Goal: Task Accomplishment & Management: Manage account settings

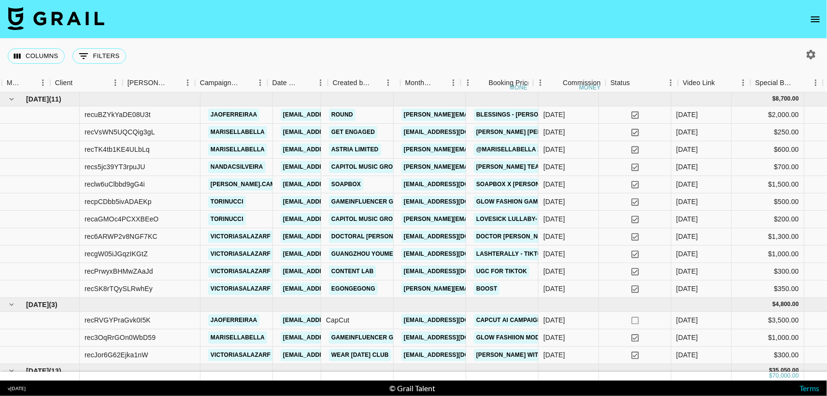
scroll to position [0, 271]
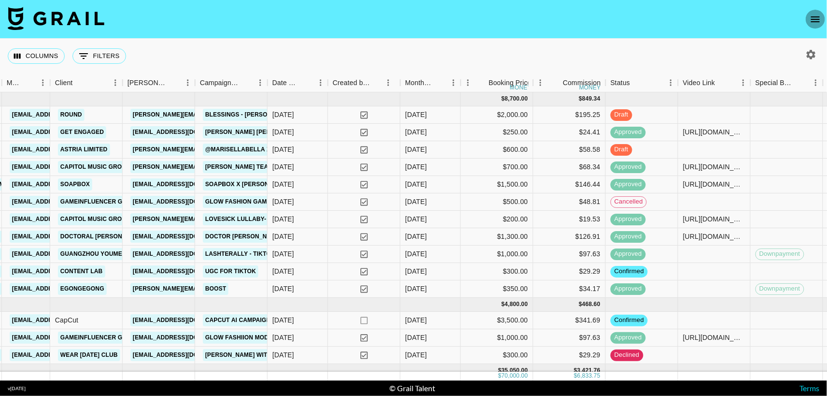
click at [816, 26] on button "open drawer" at bounding box center [815, 19] width 19 height 19
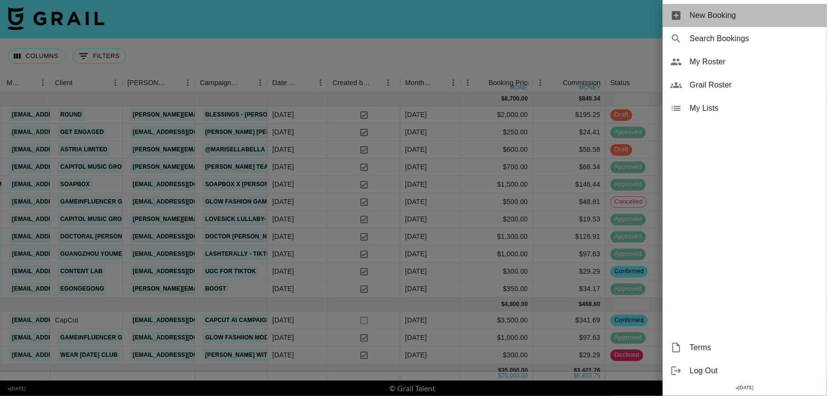
click at [737, 19] on span "New Booking" at bounding box center [755, 16] width 130 height 12
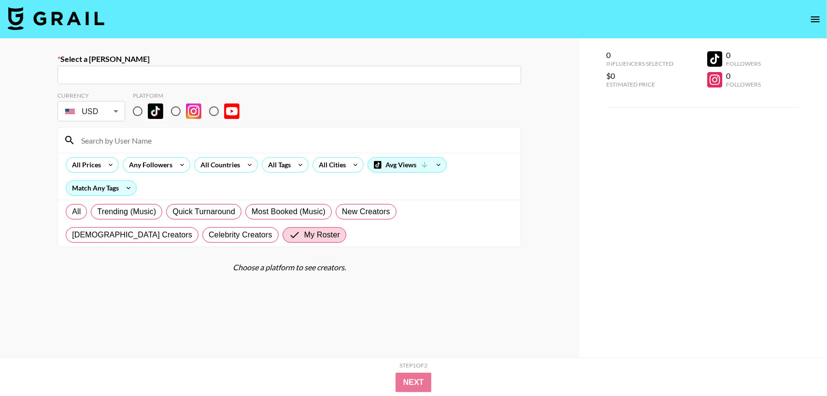
click at [812, 17] on icon "open drawer" at bounding box center [815, 19] width 9 height 6
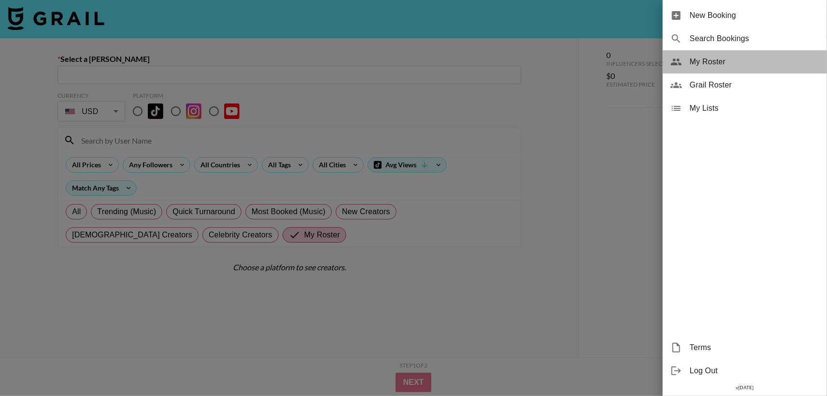
click at [712, 65] on span "My Roster" at bounding box center [755, 62] width 130 height 12
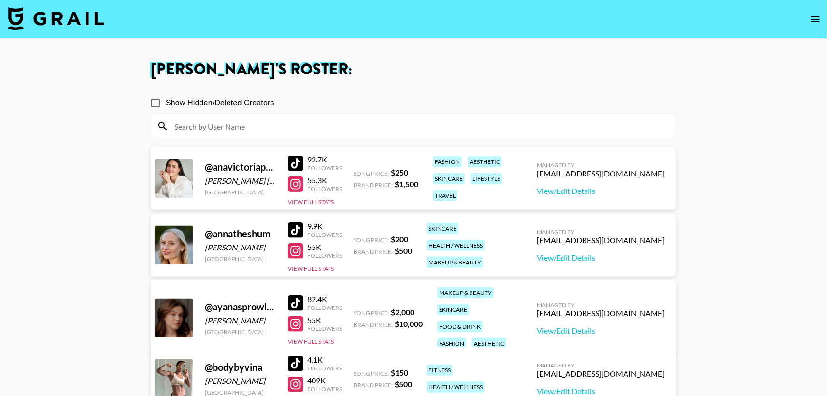
click at [298, 185] on div at bounding box center [295, 183] width 15 height 15
click at [299, 249] on div at bounding box center [295, 250] width 15 height 15
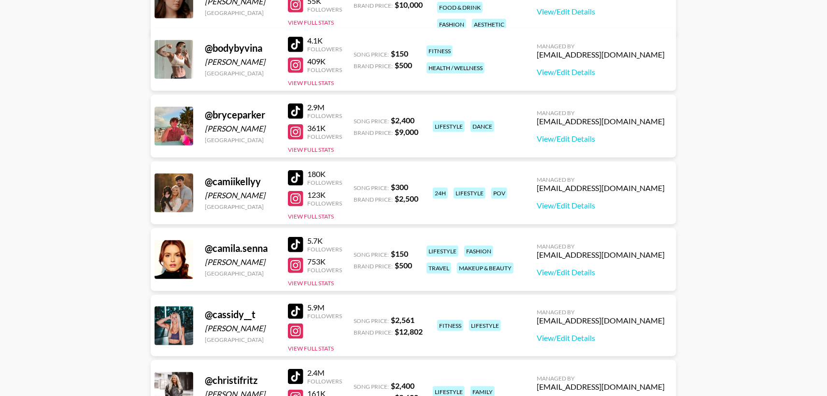
scroll to position [322, 0]
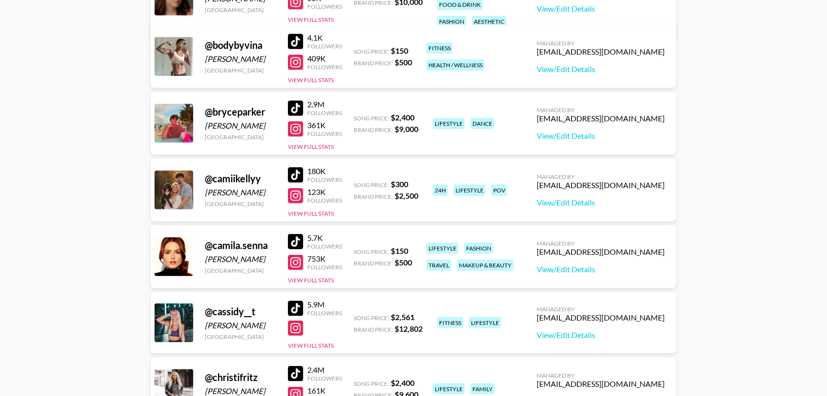
click at [296, 195] on div at bounding box center [295, 195] width 15 height 15
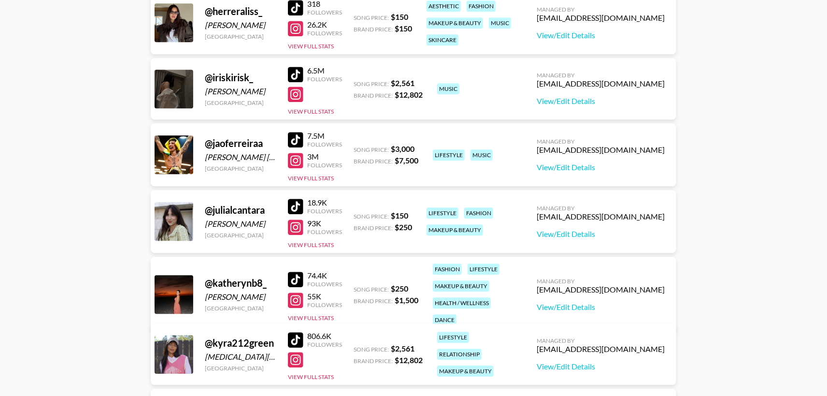
scroll to position [1100, 0]
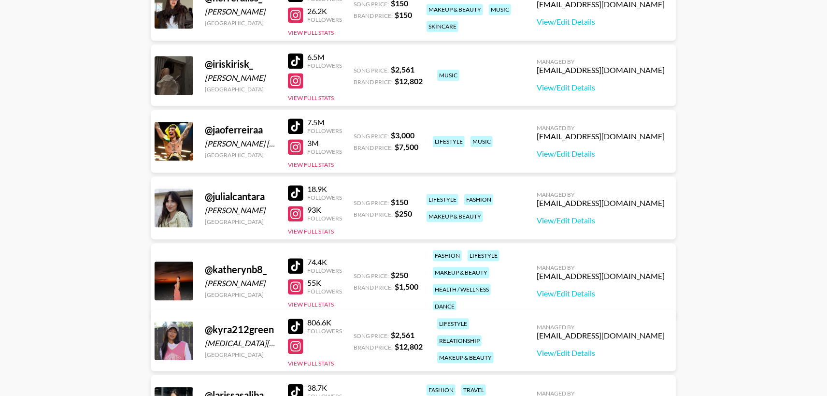
click at [296, 279] on div at bounding box center [295, 286] width 15 height 15
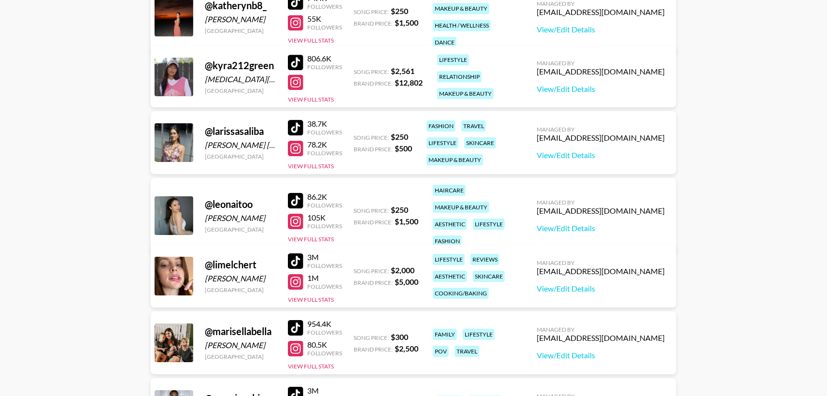
scroll to position [1374, 0]
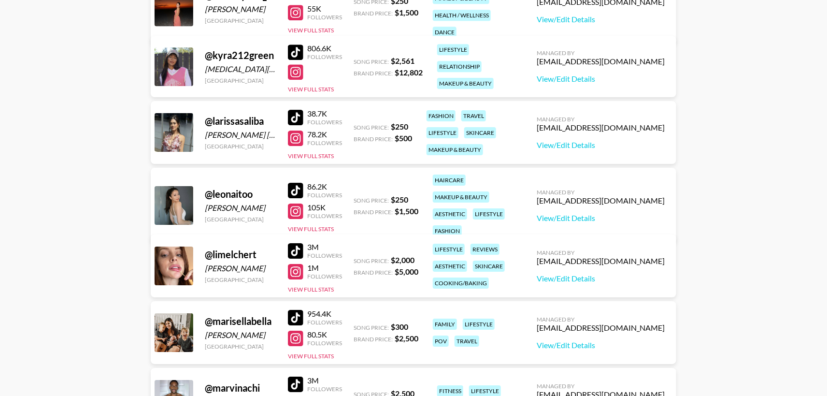
click at [296, 136] on div at bounding box center [295, 137] width 15 height 15
click at [299, 205] on div at bounding box center [295, 210] width 15 height 15
click at [298, 337] on div at bounding box center [295, 338] width 15 height 15
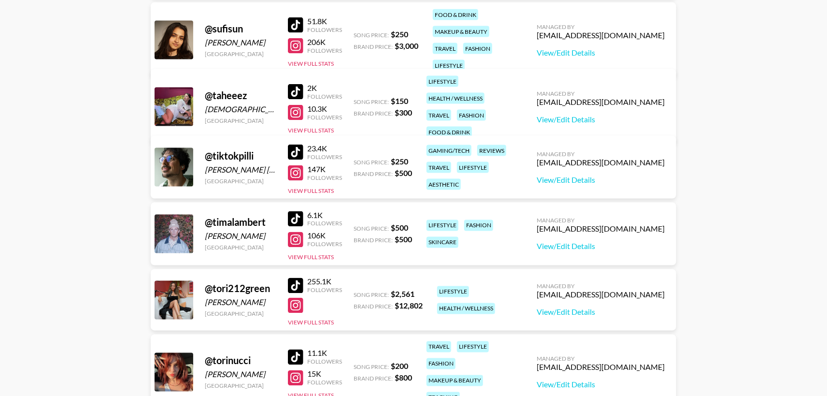
scroll to position [2301, 0]
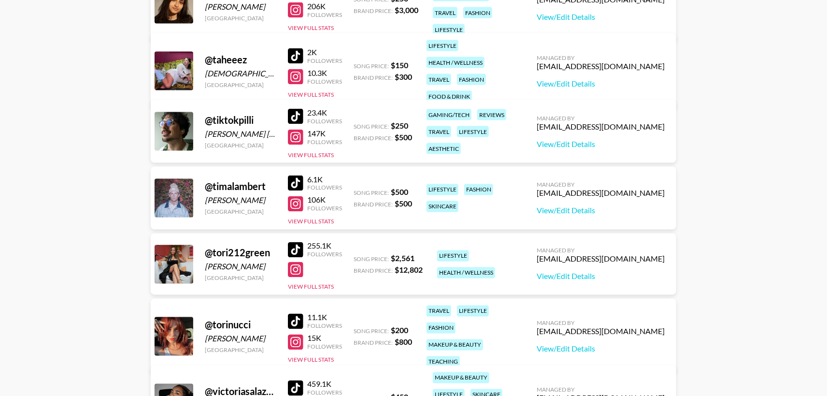
click at [296, 52] on div at bounding box center [295, 55] width 15 height 15
click at [296, 73] on div at bounding box center [295, 76] width 15 height 15
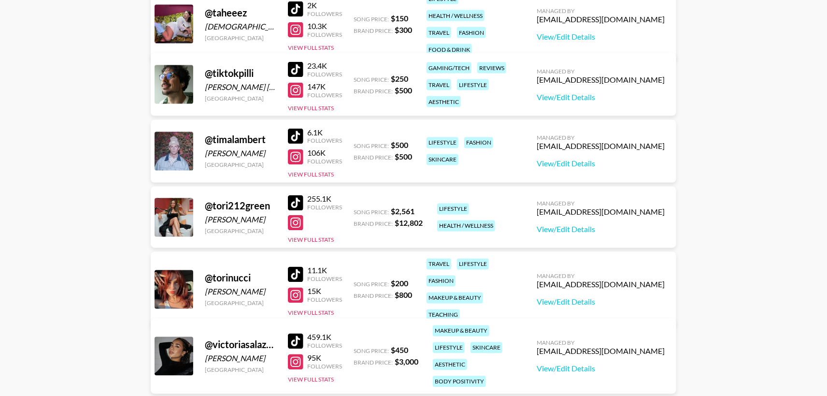
scroll to position [2398, 0]
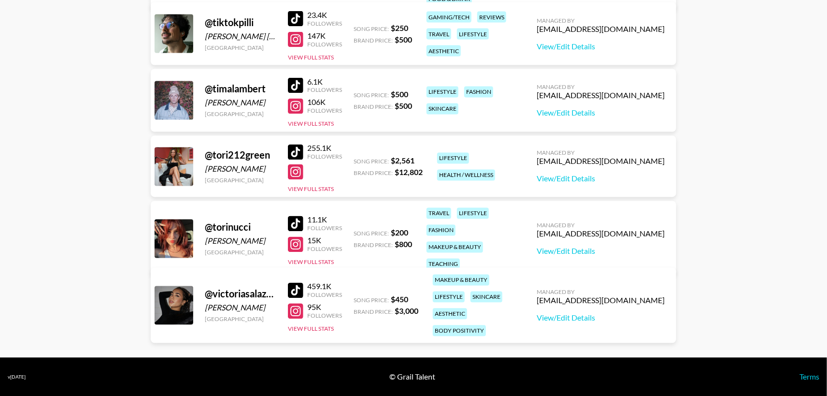
click at [296, 307] on div at bounding box center [295, 311] width 15 height 15
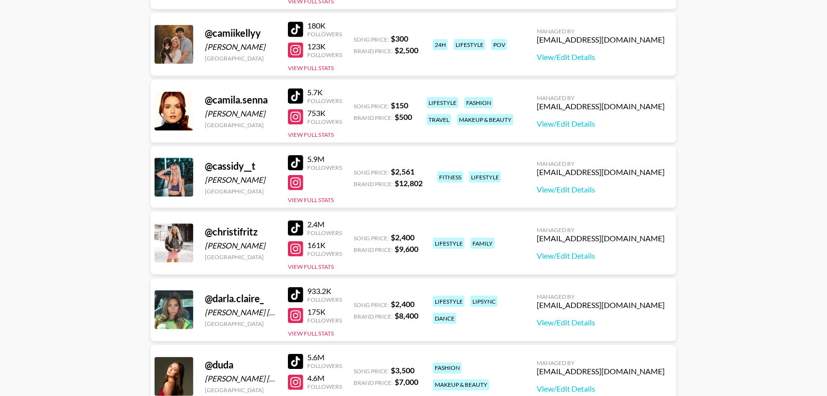
scroll to position [0, 0]
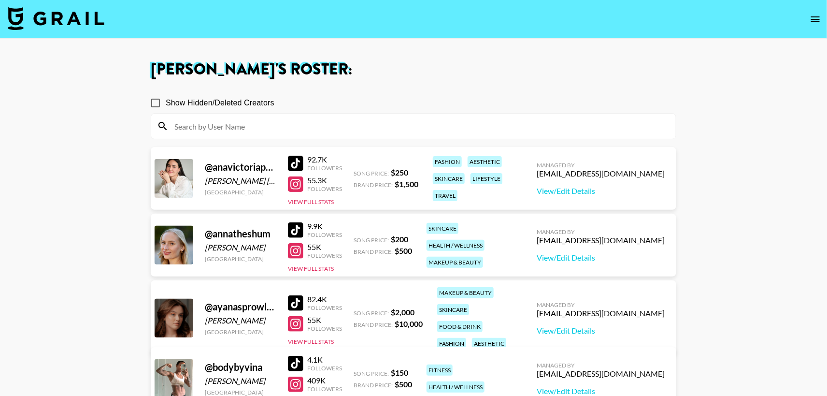
click at [295, 164] on div at bounding box center [295, 163] width 15 height 15
click at [298, 229] on div at bounding box center [295, 229] width 15 height 15
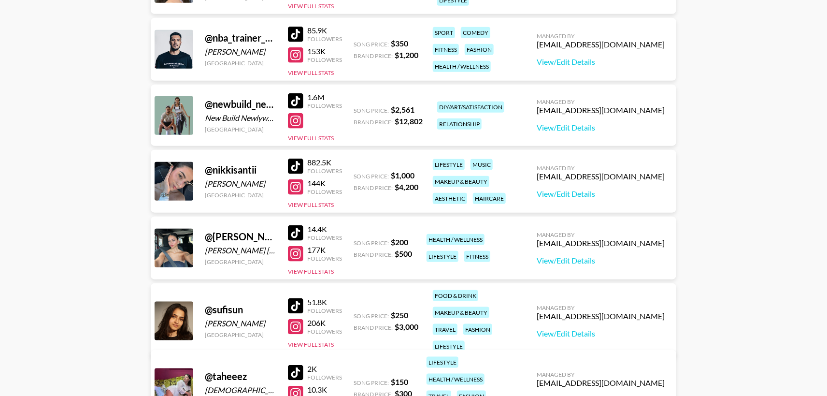
scroll to position [2101, 0]
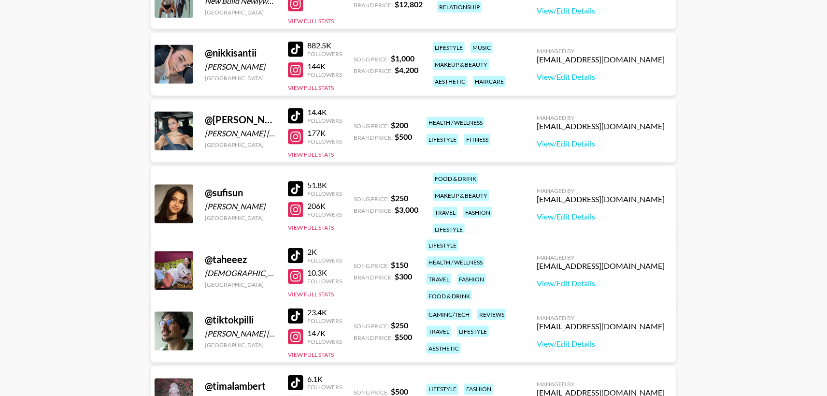
click at [297, 181] on div at bounding box center [295, 188] width 15 height 15
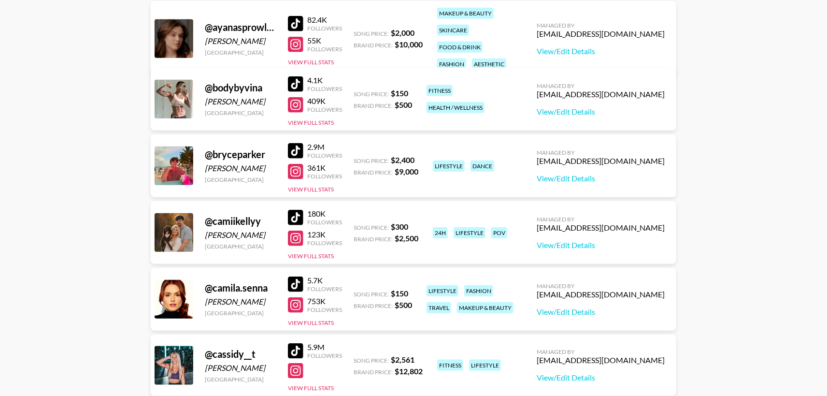
scroll to position [240, 0]
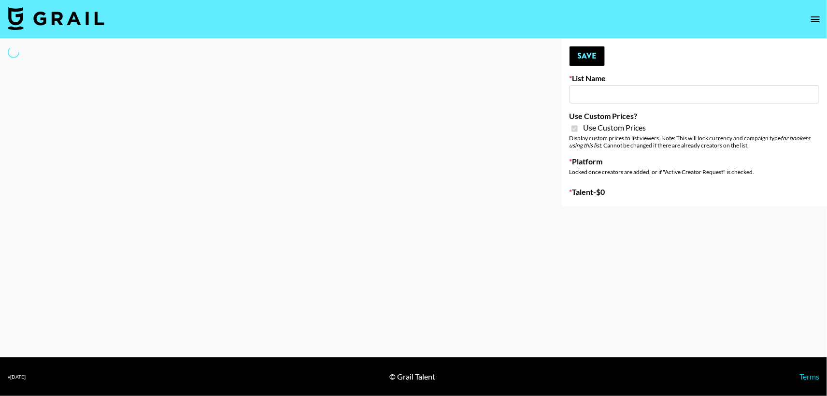
type input "Galaxy Lamps"
checkbox input "true"
select select "Brand"
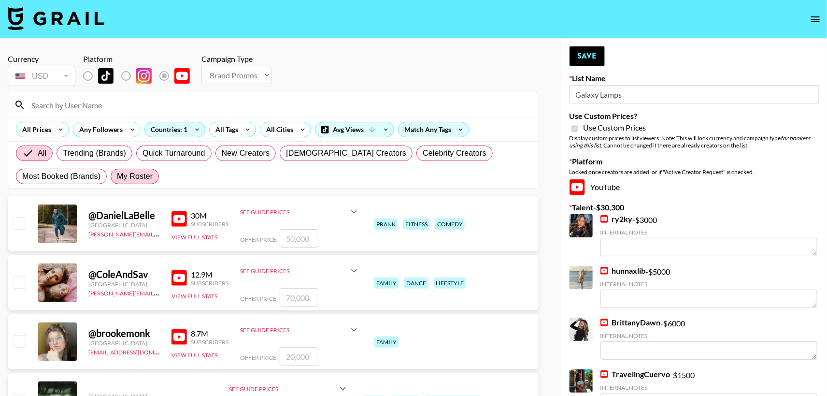
click at [139, 175] on span "My Roster" at bounding box center [135, 177] width 36 height 12
click at [117, 176] on input "My Roster" at bounding box center [117, 176] width 0 height 0
radio input "true"
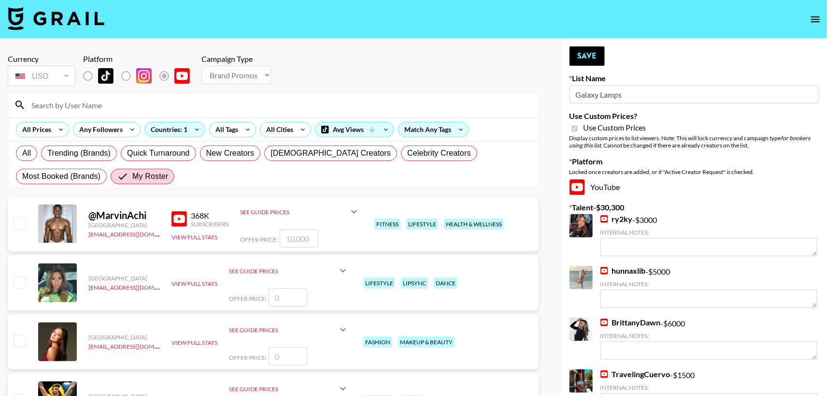
click at [19, 222] on input "checkbox" at bounding box center [20, 223] width 12 height 12
checkbox input "true"
type input "10000"
click at [20, 223] on input "checkbox" at bounding box center [20, 223] width 12 height 12
checkbox input "false"
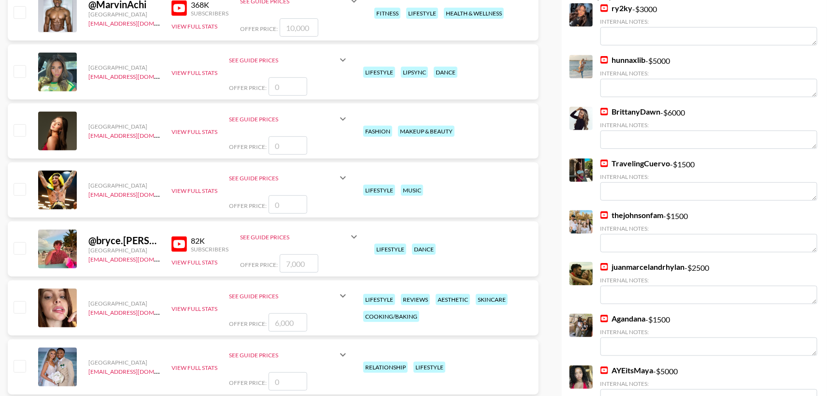
scroll to position [312, 0]
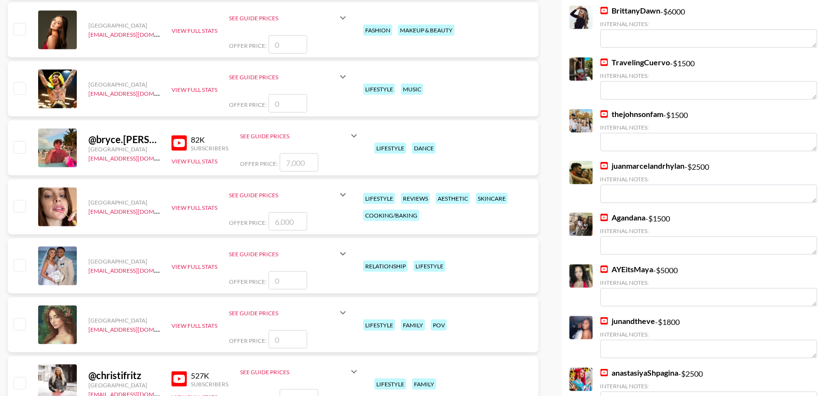
click at [17, 203] on input "checkbox" at bounding box center [20, 206] width 12 height 12
checkbox input "true"
type input "6000"
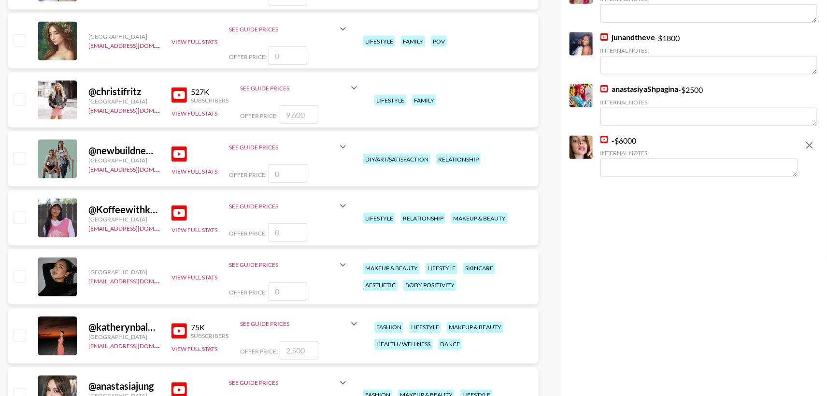
scroll to position [682, 0]
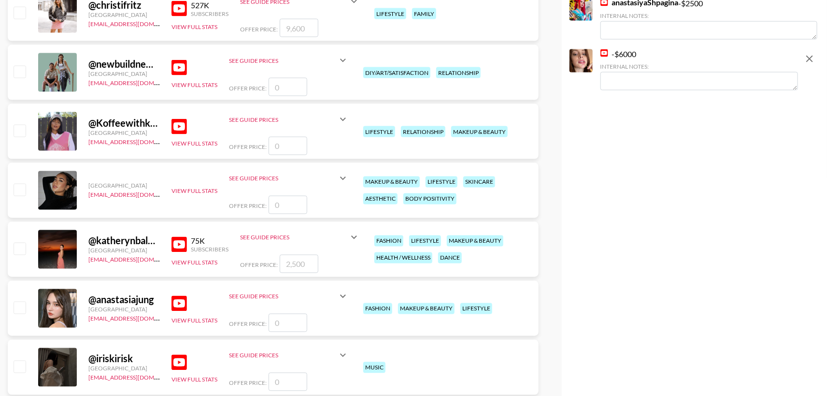
click at [18, 250] on input "checkbox" at bounding box center [20, 249] width 12 height 12
checkbox input "true"
type input "2500"
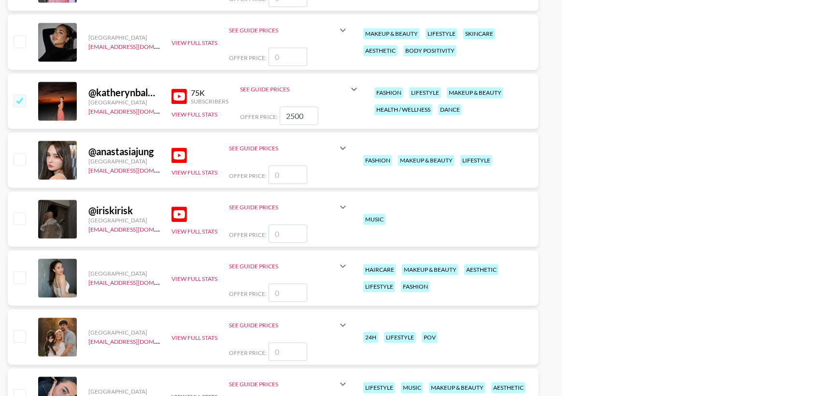
scroll to position [853, 0]
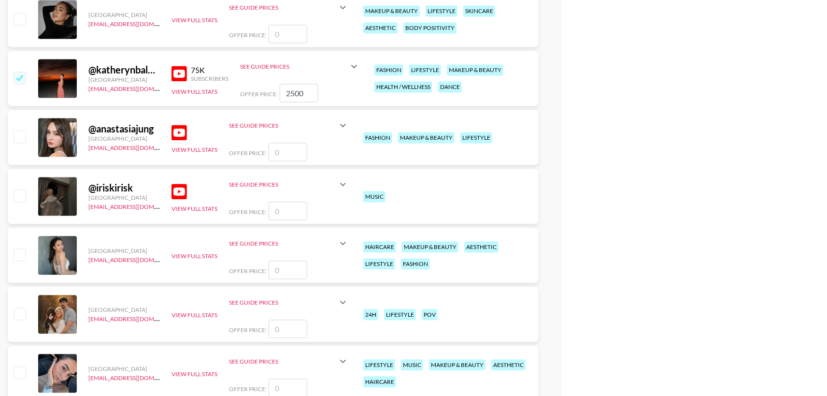
click at [16, 256] on input "checkbox" at bounding box center [20, 254] width 12 height 12
drag, startPoint x: 283, startPoint y: 266, endPoint x: 269, endPoint y: 267, distance: 14.0
click at [273, 267] on input "number" at bounding box center [288, 270] width 39 height 18
drag, startPoint x: 299, startPoint y: 271, endPoint x: 249, endPoint y: 270, distance: 49.8
click at [249, 270] on div "Offer Price:" at bounding box center [289, 270] width 120 height 18
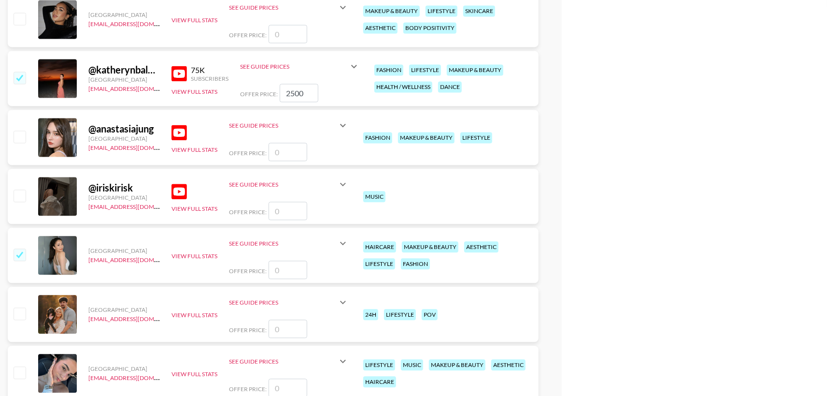
checkbox input "true"
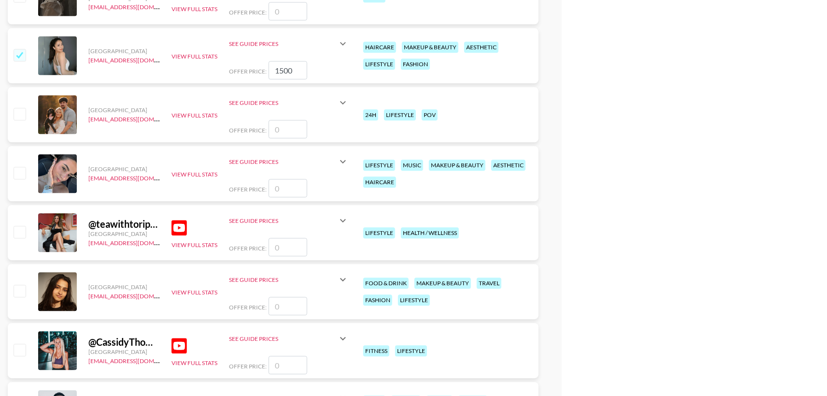
scroll to position [1063, 0]
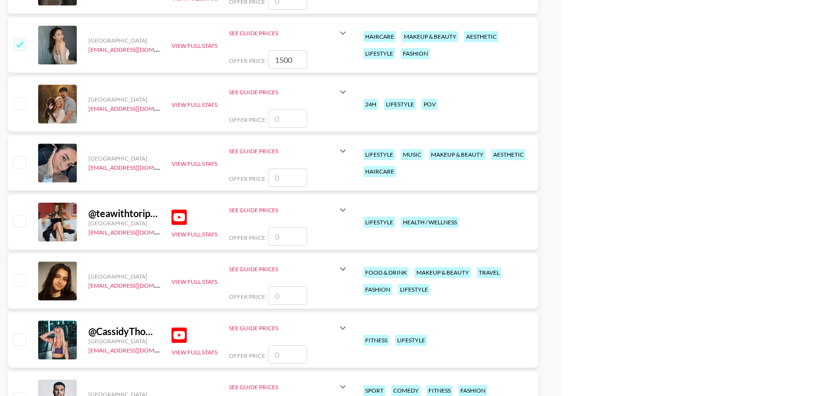
type input "1500"
click at [19, 284] on input "checkbox" at bounding box center [20, 280] width 12 height 12
click at [291, 291] on input "number" at bounding box center [288, 295] width 39 height 18
checkbox input "true"
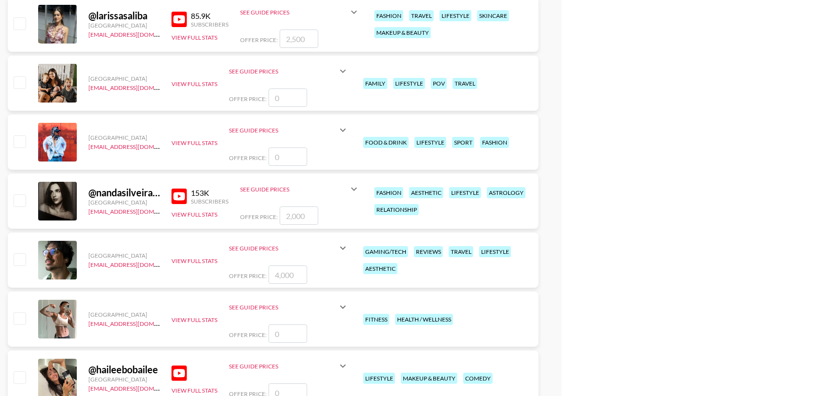
scroll to position [1499, 0]
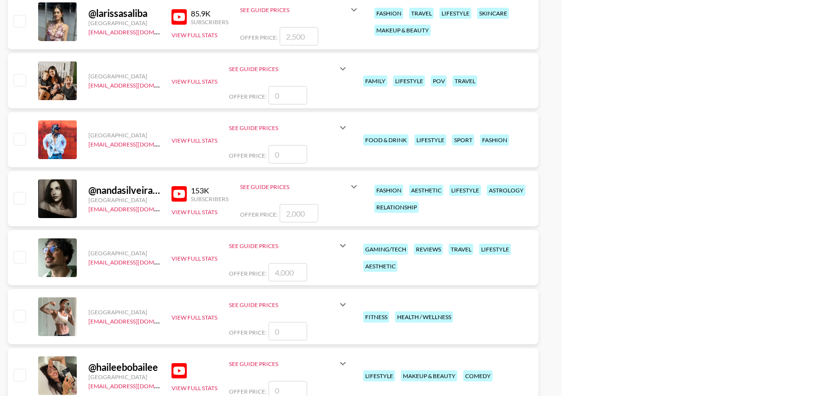
type input "1500"
click at [22, 24] on input "checkbox" at bounding box center [20, 21] width 12 height 12
checkbox input "true"
type input "2500"
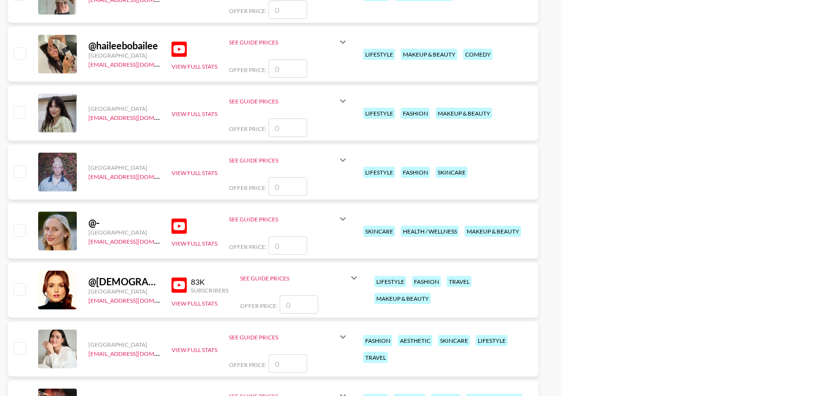
scroll to position [1822, 0]
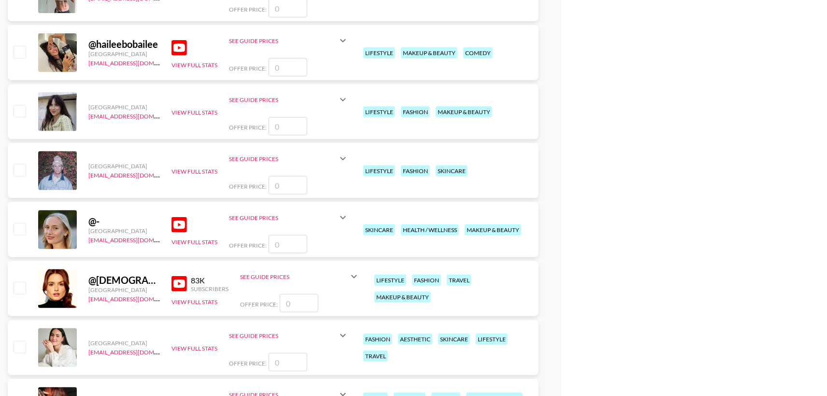
click at [23, 230] on input "checkbox" at bounding box center [20, 229] width 12 height 12
drag, startPoint x: 298, startPoint y: 241, endPoint x: 279, endPoint y: 245, distance: 19.6
click at [279, 245] on input "number" at bounding box center [288, 244] width 39 height 18
checkbox input "true"
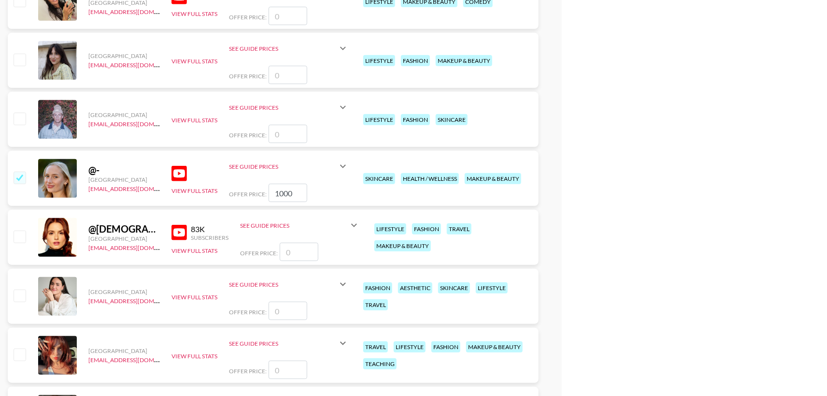
scroll to position [1896, 0]
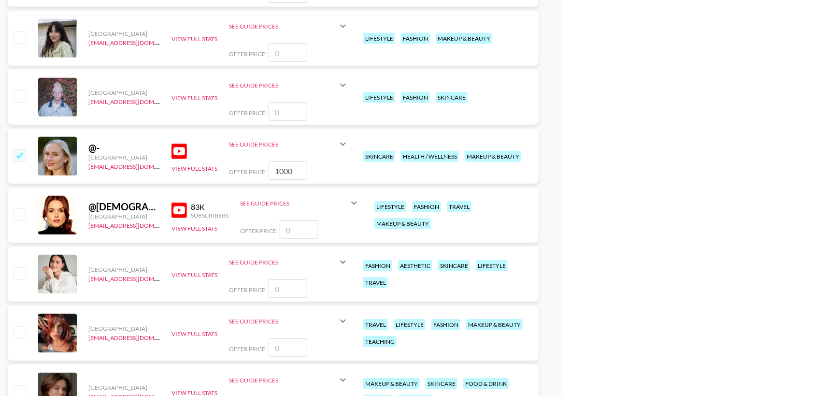
type input "1000"
click at [20, 212] on input "checkbox" at bounding box center [20, 214] width 12 height 12
drag, startPoint x: 306, startPoint y: 222, endPoint x: 285, endPoint y: 222, distance: 21.3
click at [285, 222] on input "number" at bounding box center [299, 229] width 39 height 18
checkbox input "true"
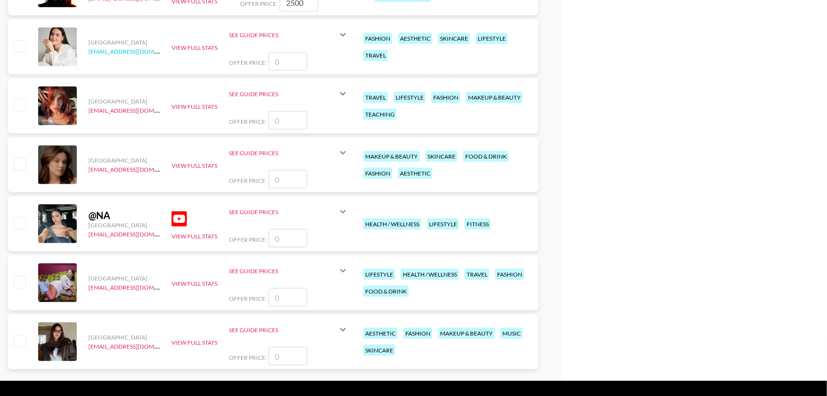
scroll to position [2128, 0]
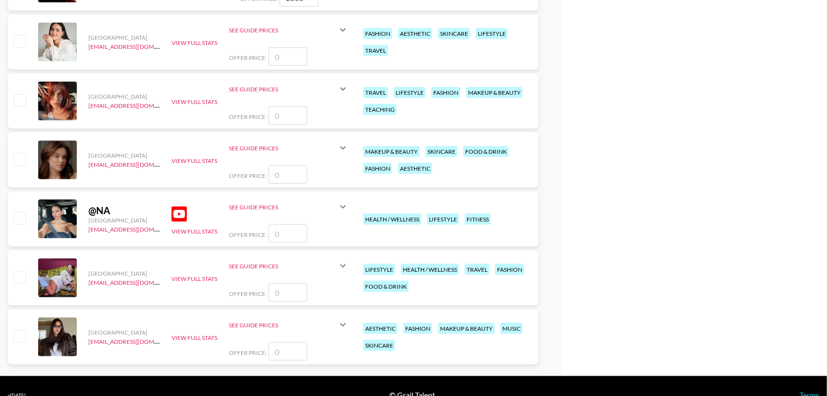
type input "2500"
click at [27, 38] on div "United States [EMAIL_ADDRESS][DOMAIN_NAME] View Full Stats See Guide Prices Int…" at bounding box center [273, 41] width 531 height 55
click at [23, 41] on input "checkbox" at bounding box center [20, 41] width 12 height 12
click at [289, 57] on input "number" at bounding box center [288, 56] width 39 height 18
checkbox input "true"
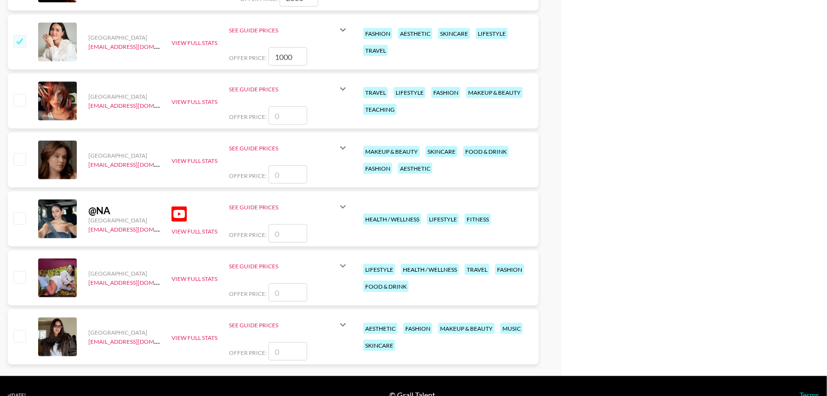
type input "1000"
click at [21, 100] on input "checkbox" at bounding box center [20, 100] width 12 height 12
click at [295, 117] on input "number" at bounding box center [288, 115] width 39 height 18
checkbox input "true"
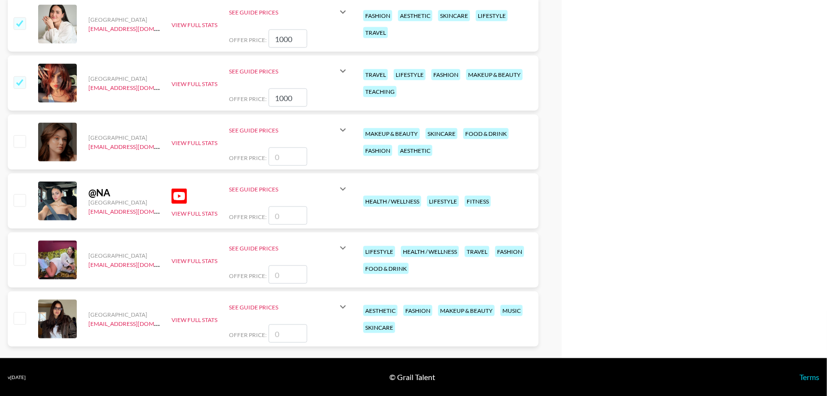
type input "1000"
click at [16, 201] on input "checkbox" at bounding box center [20, 200] width 12 height 12
click at [19, 202] on input "checkbox" at bounding box center [20, 200] width 12 height 12
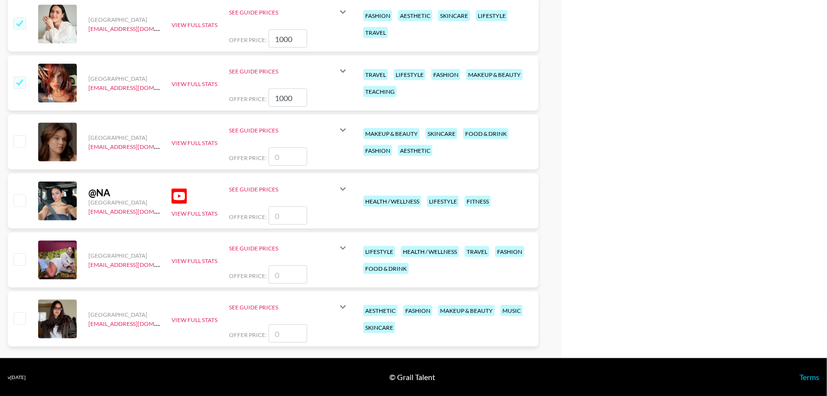
checkbox input "false"
click at [28, 273] on div "United States [EMAIL_ADDRESS][DOMAIN_NAME] View Full Stats See Guide Prices Int…" at bounding box center [273, 259] width 531 height 55
click at [21, 252] on div at bounding box center [19, 260] width 15 height 16
click at [21, 259] on input "checkbox" at bounding box center [20, 259] width 12 height 12
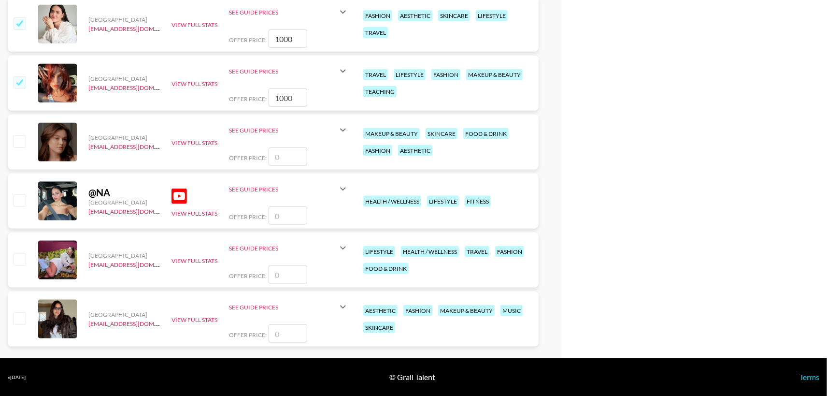
checkbox input "false"
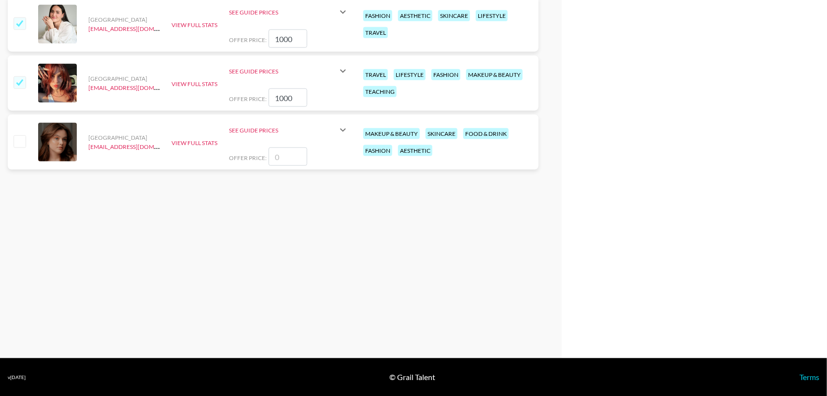
scroll to position [0, 0]
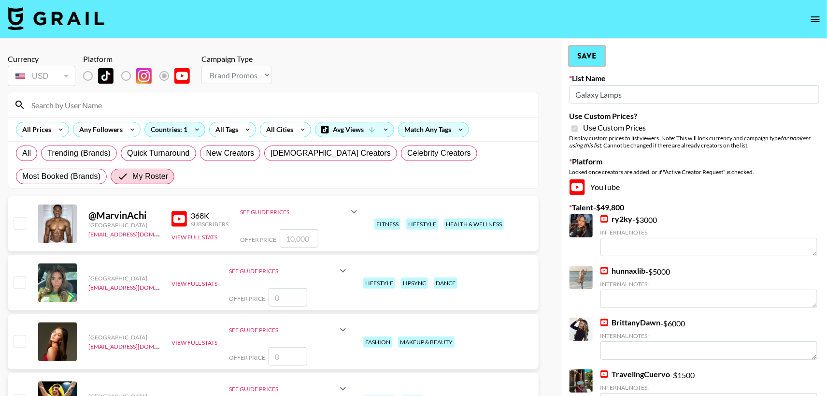
click at [584, 46] on button "Save" at bounding box center [587, 55] width 35 height 19
radio input "true"
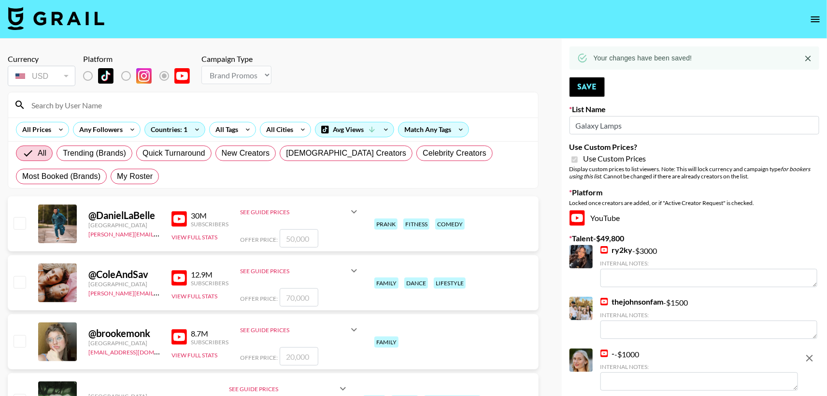
click at [128, 185] on div "All Trending (Brands) Quick Turnaround New Creators [DEMOGRAPHIC_DATA] Creators…" at bounding box center [273, 165] width 519 height 46
click at [132, 176] on span "My Roster" at bounding box center [135, 177] width 36 height 12
click at [117, 176] on input "My Roster" at bounding box center [117, 176] width 0 height 0
radio input "true"
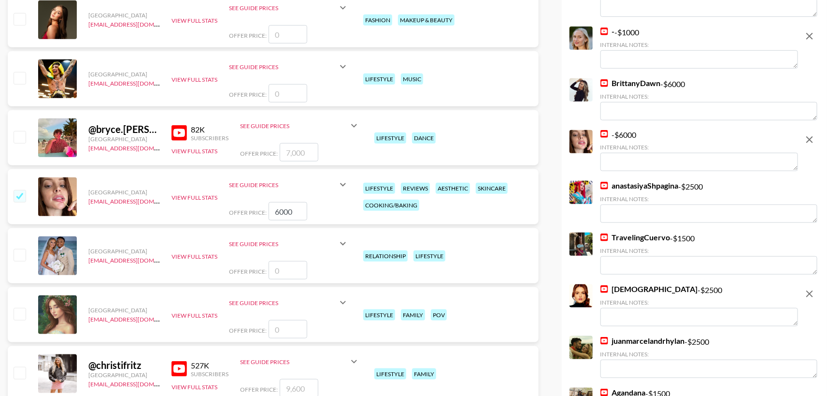
scroll to position [292, 0]
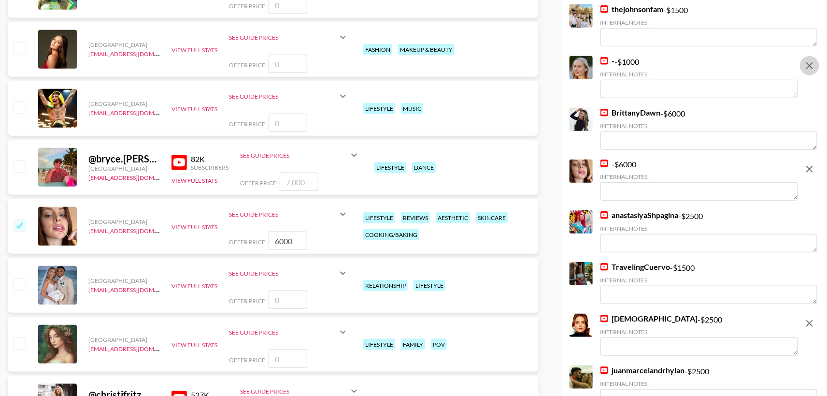
click at [809, 66] on icon "remove" at bounding box center [810, 66] width 12 height 12
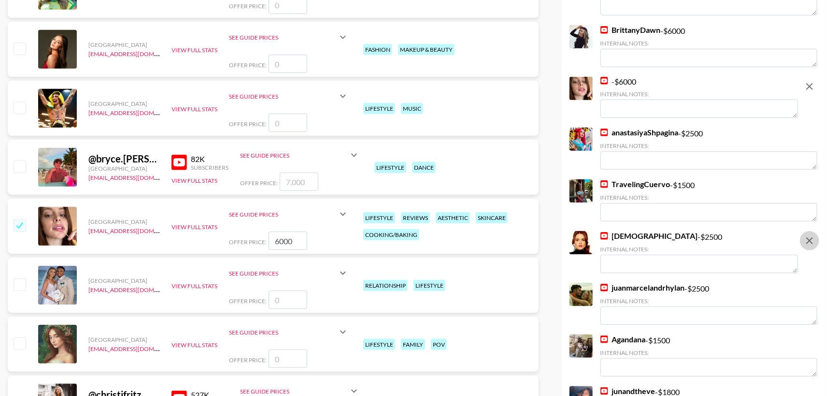
click at [814, 243] on icon "remove" at bounding box center [810, 241] width 12 height 12
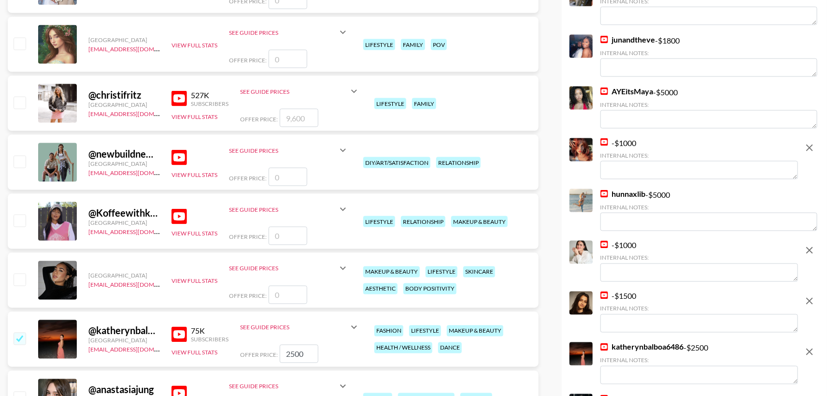
scroll to position [595, 0]
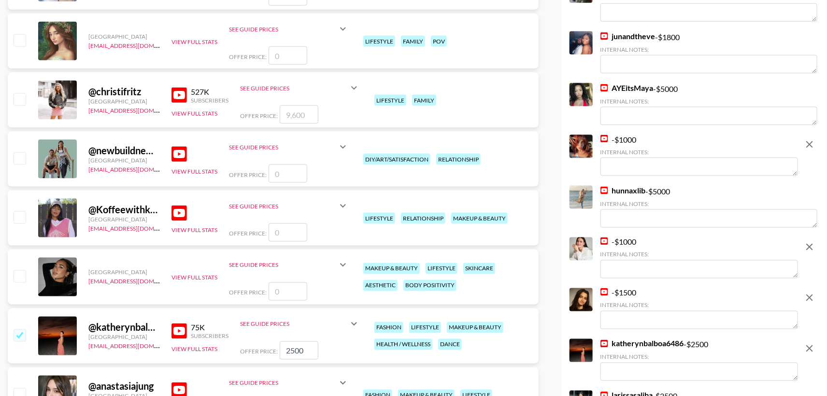
click at [809, 147] on icon "remove" at bounding box center [810, 144] width 7 height 7
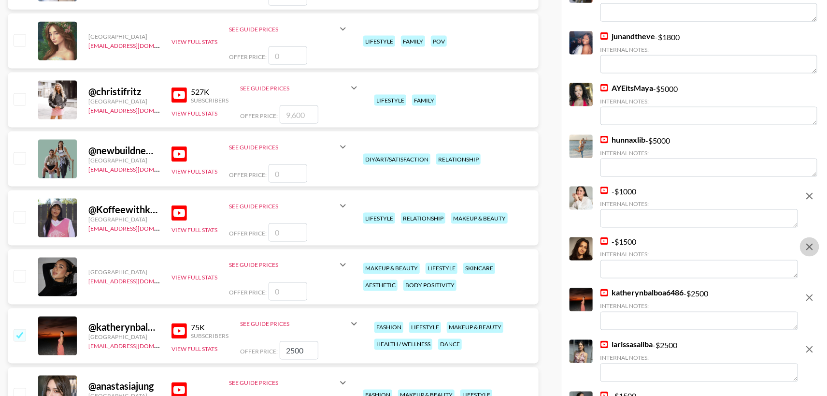
click at [810, 248] on icon "remove" at bounding box center [810, 247] width 7 height 7
checkbox input "false"
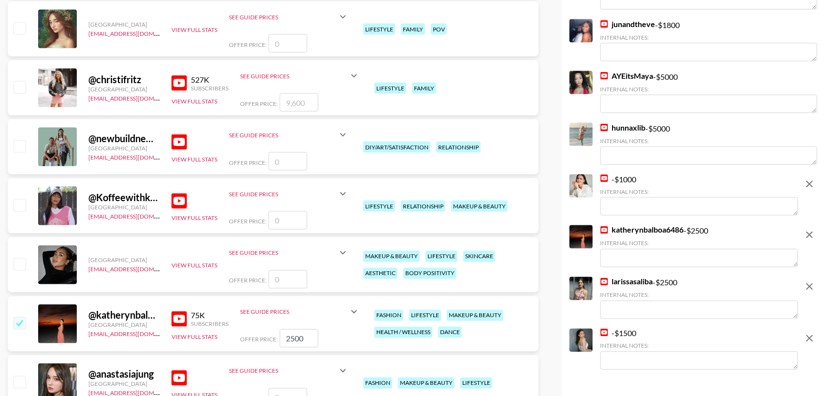
scroll to position [611, 0]
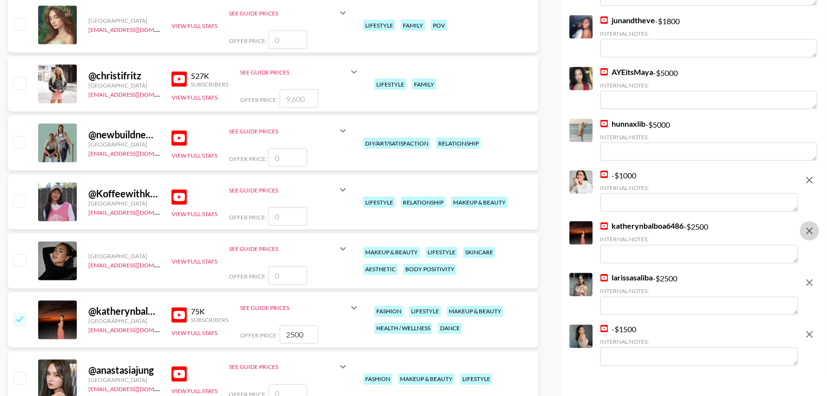
click at [809, 231] on icon "remove" at bounding box center [810, 231] width 12 height 12
checkbox input "false"
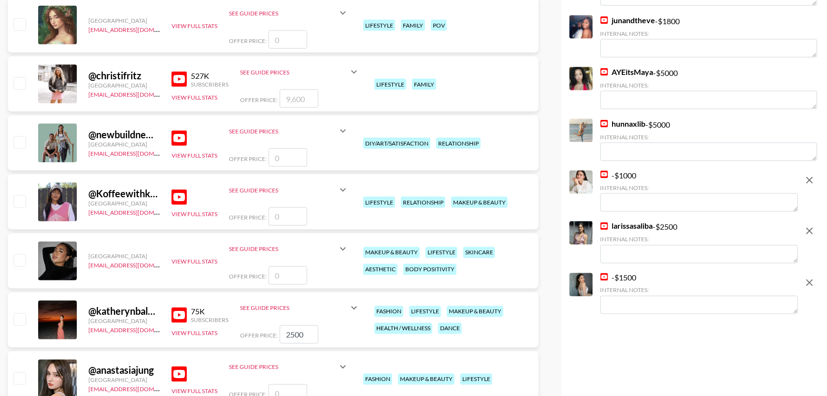
click at [809, 234] on icon "remove" at bounding box center [810, 231] width 7 height 7
checkbox input "false"
click at [812, 235] on icon "remove" at bounding box center [810, 231] width 12 height 12
checkbox input "false"
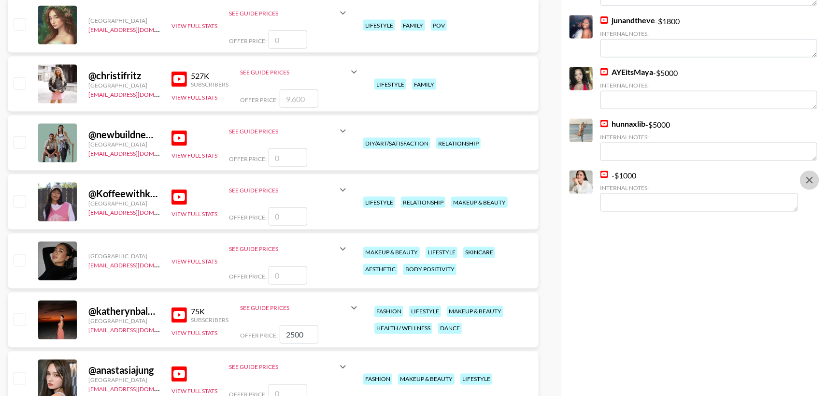
click at [808, 184] on icon "remove" at bounding box center [810, 180] width 7 height 7
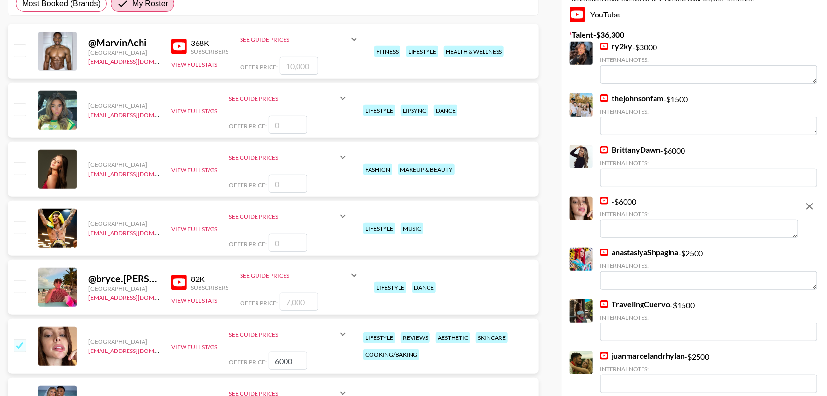
scroll to position [0, 0]
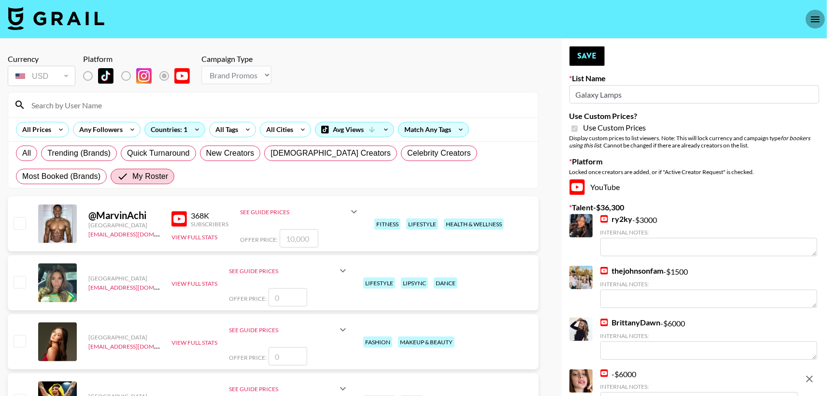
click at [810, 22] on button "open drawer" at bounding box center [815, 19] width 19 height 19
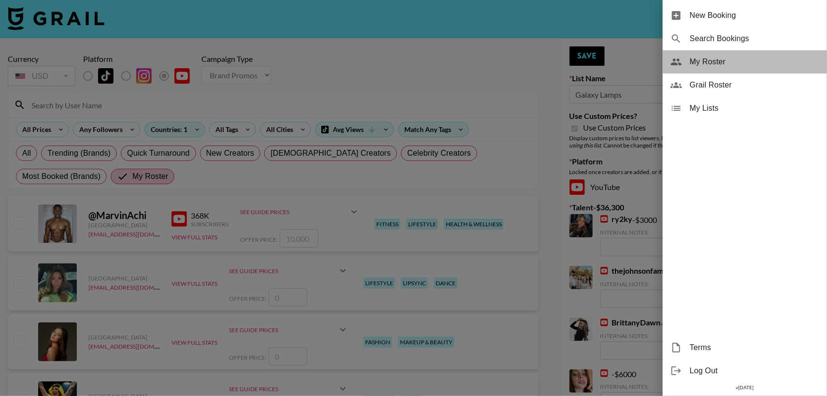
click at [710, 63] on span "My Roster" at bounding box center [755, 62] width 130 height 12
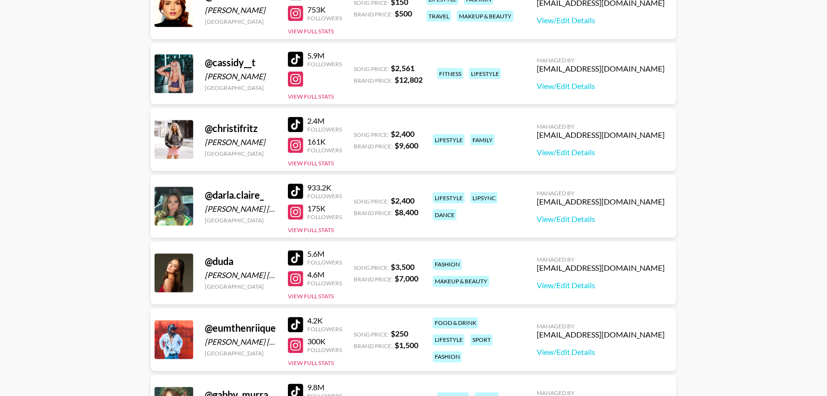
scroll to position [586, 0]
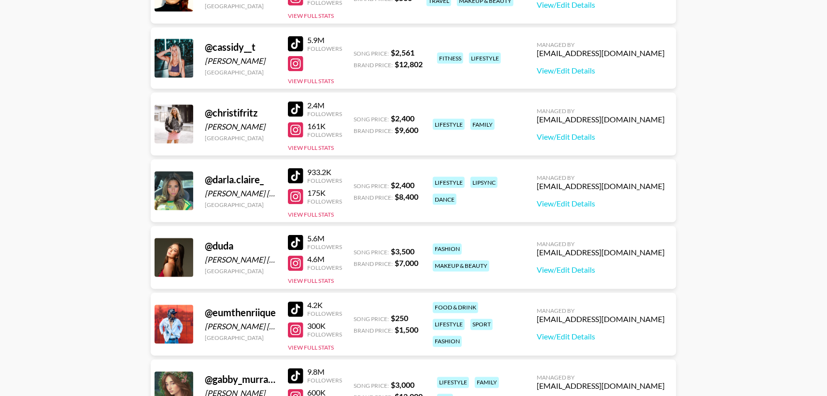
click at [300, 245] on div at bounding box center [295, 242] width 15 height 15
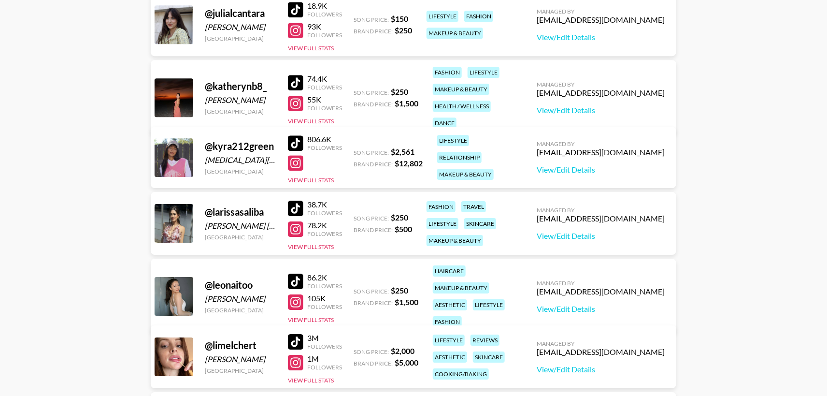
scroll to position [1309, 0]
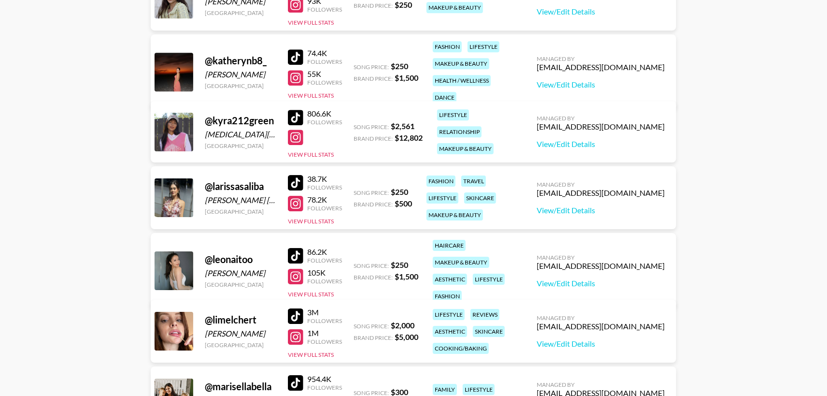
click at [297, 116] on div at bounding box center [295, 117] width 15 height 15
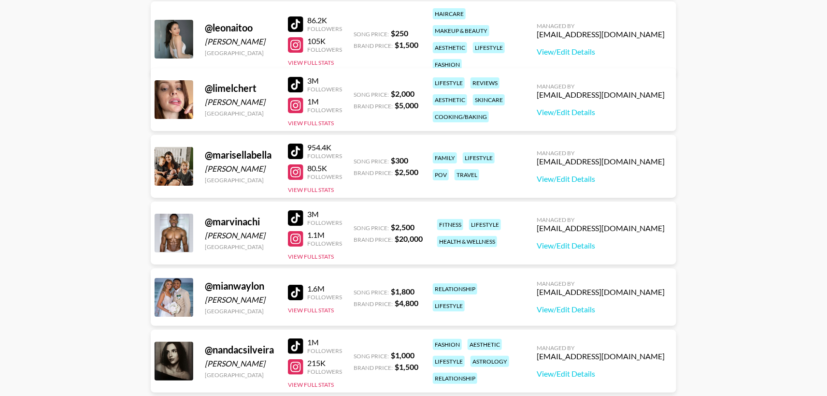
scroll to position [1541, 0]
click at [296, 79] on div at bounding box center [295, 83] width 15 height 15
click at [297, 150] on div at bounding box center [295, 150] width 15 height 15
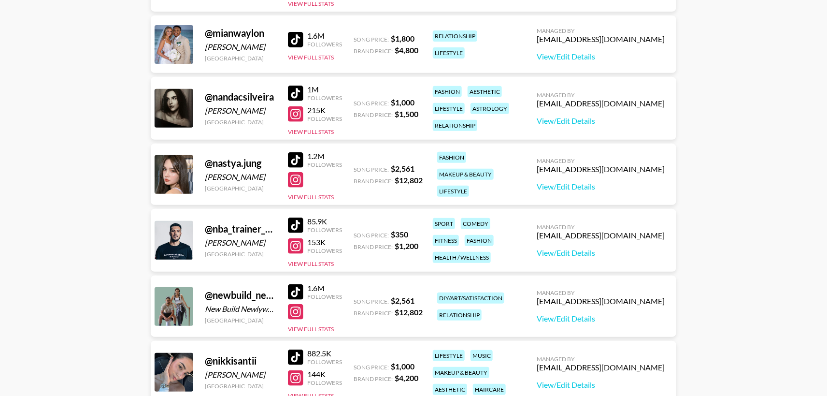
scroll to position [1796, 0]
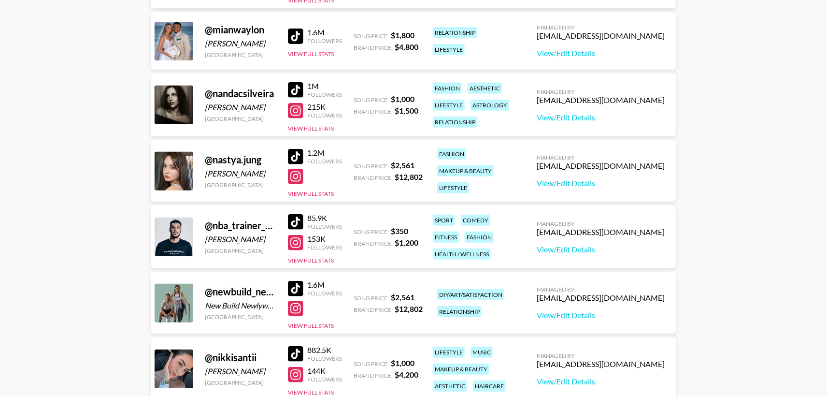
click at [297, 89] on div at bounding box center [295, 89] width 15 height 15
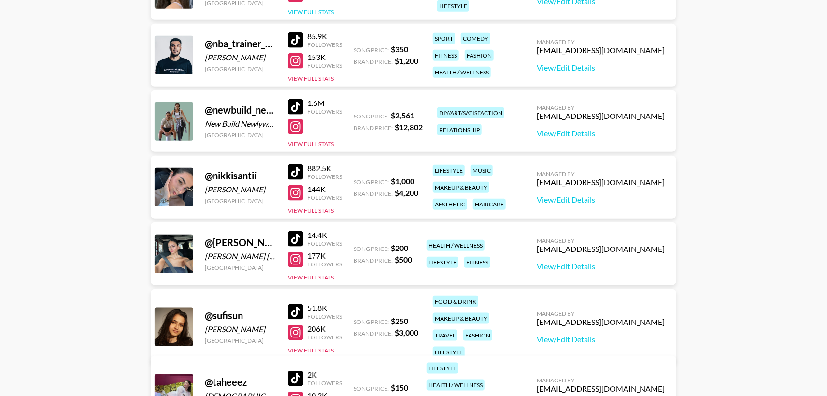
scroll to position [1980, 0]
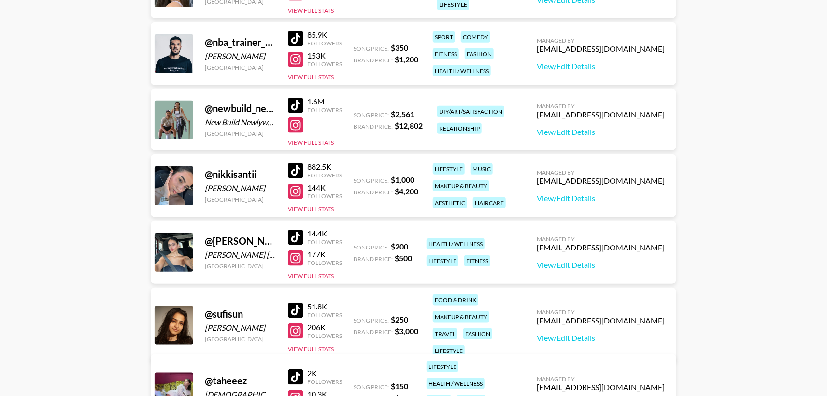
click at [296, 170] on div at bounding box center [295, 170] width 15 height 15
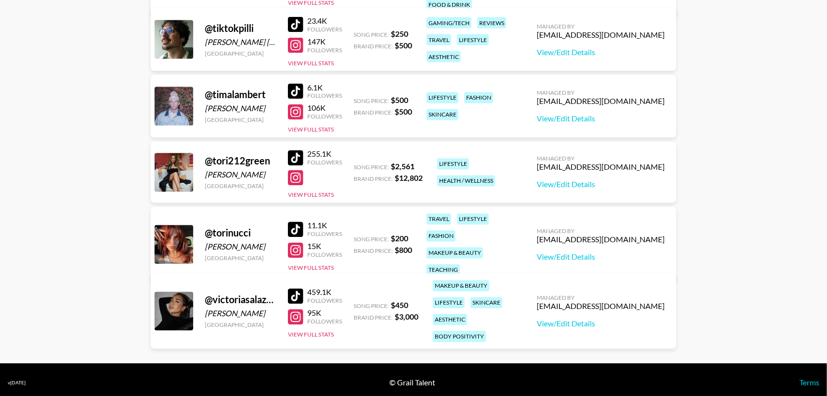
scroll to position [2398, 0]
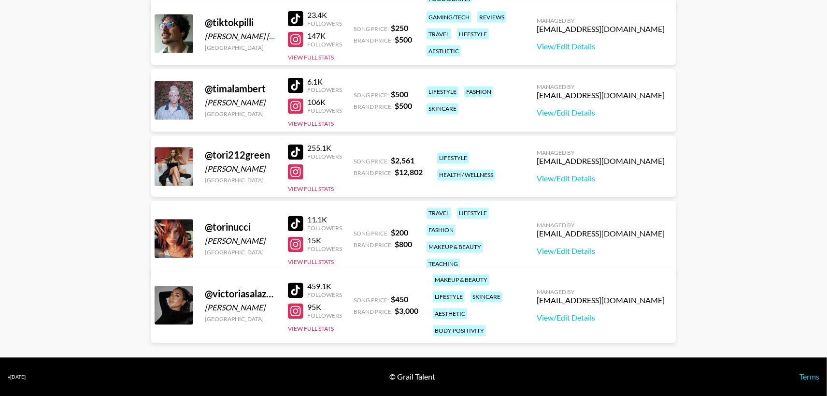
click at [298, 284] on div at bounding box center [295, 290] width 15 height 15
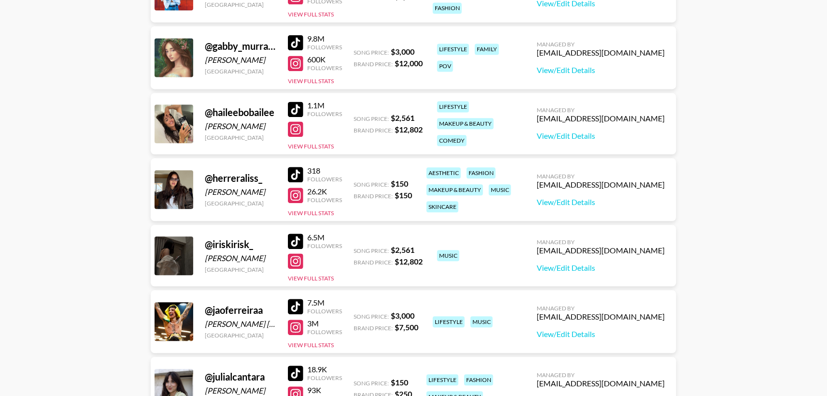
scroll to position [744, 0]
